Goal: Task Accomplishment & Management: Manage account settings

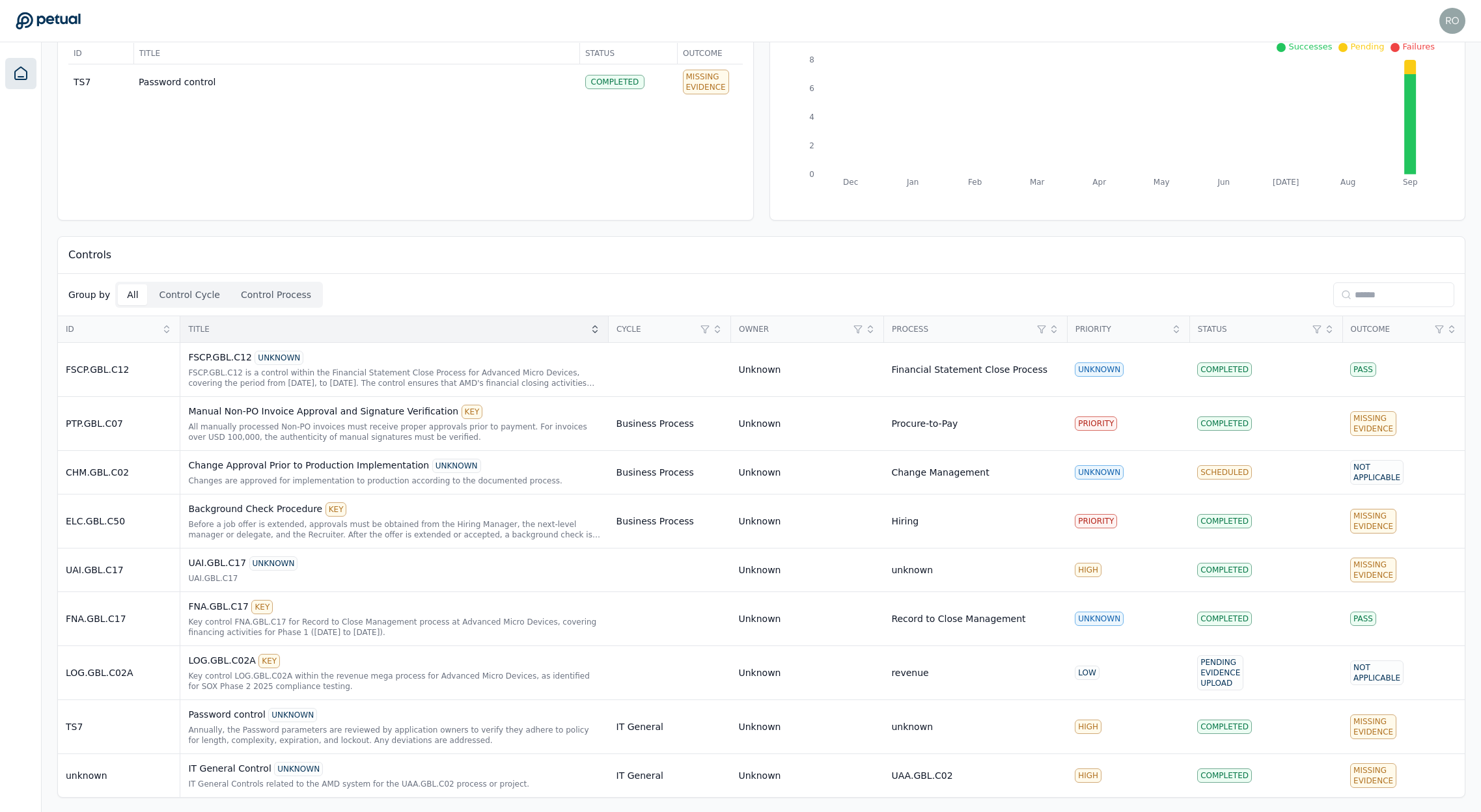
scroll to position [99, 0]
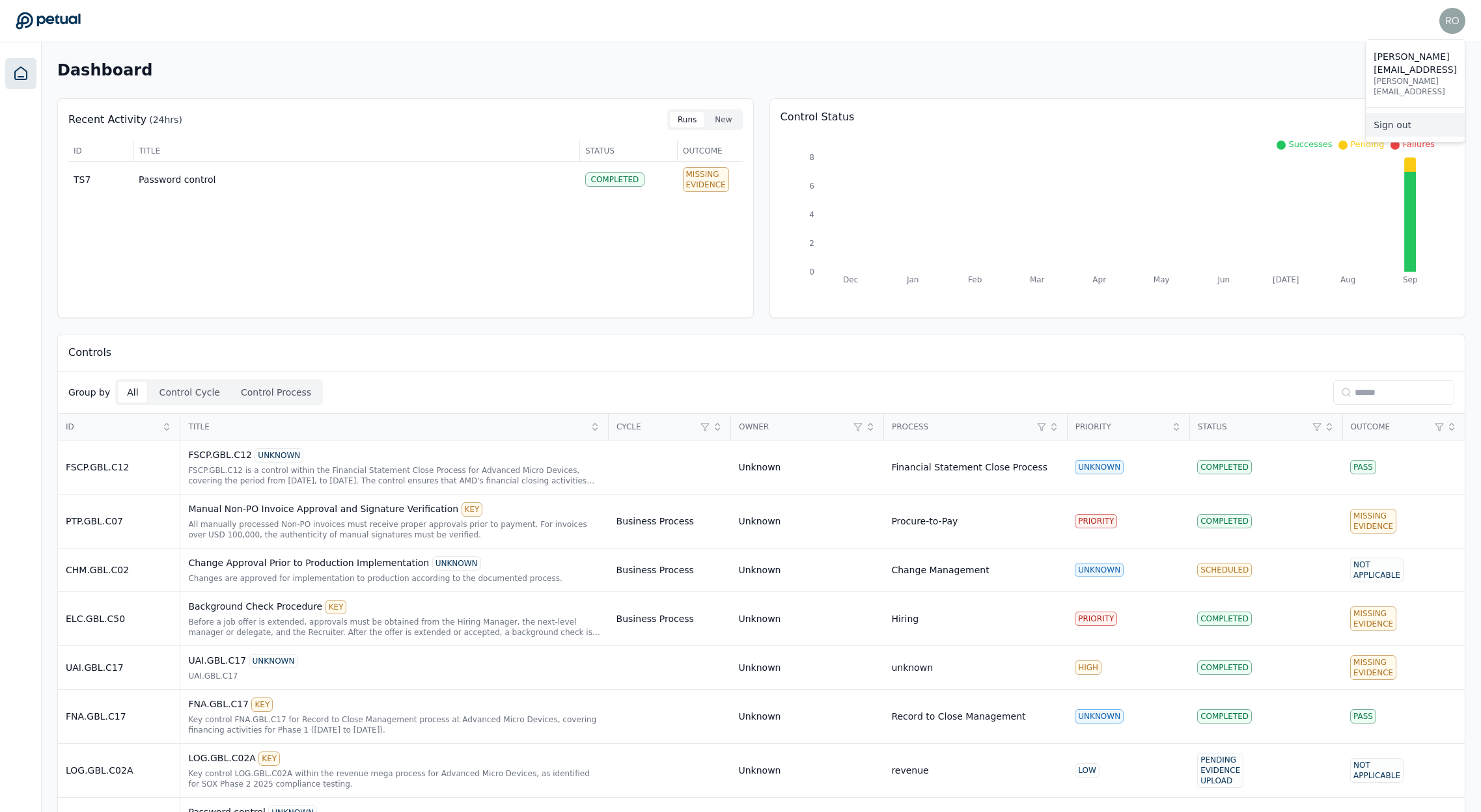
click at [1394, 113] on link "Sign out" at bounding box center [1416, 125] width 99 height 24
